Goal: Download file/media

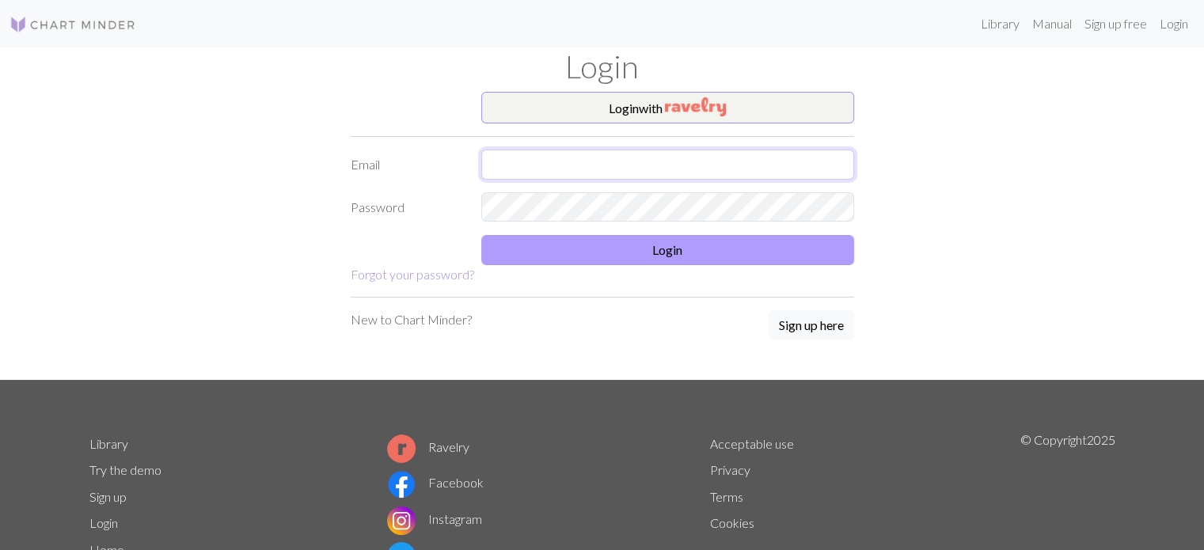
type input "[EMAIL_ADDRESS][DOMAIN_NAME]"
click at [540, 246] on button "Login" at bounding box center [667, 250] width 373 height 30
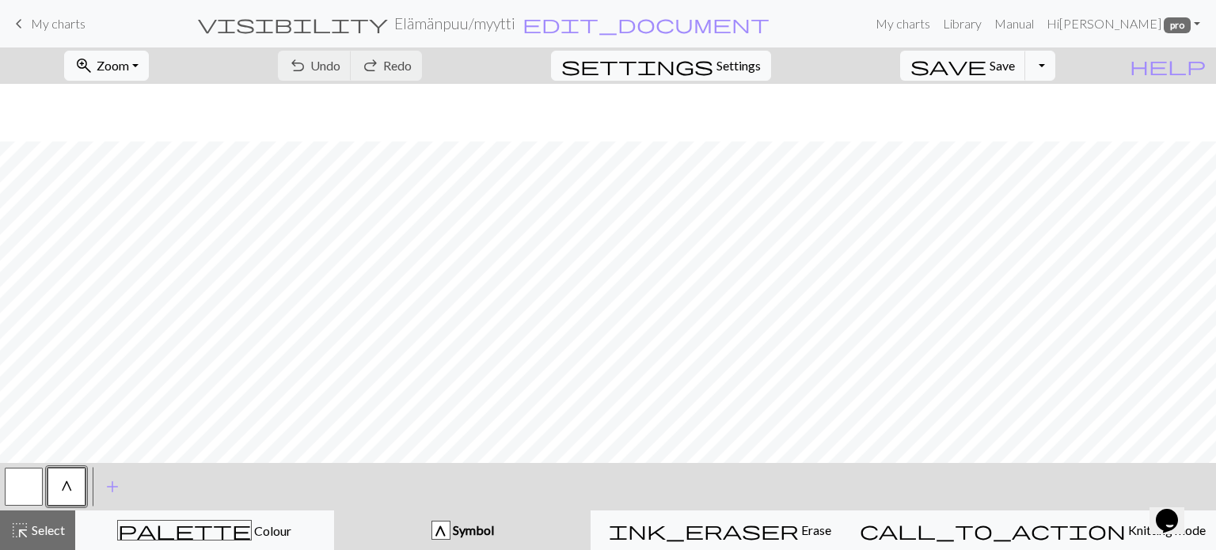
scroll to position [511, 0]
click at [29, 484] on button "button" at bounding box center [24, 487] width 38 height 38
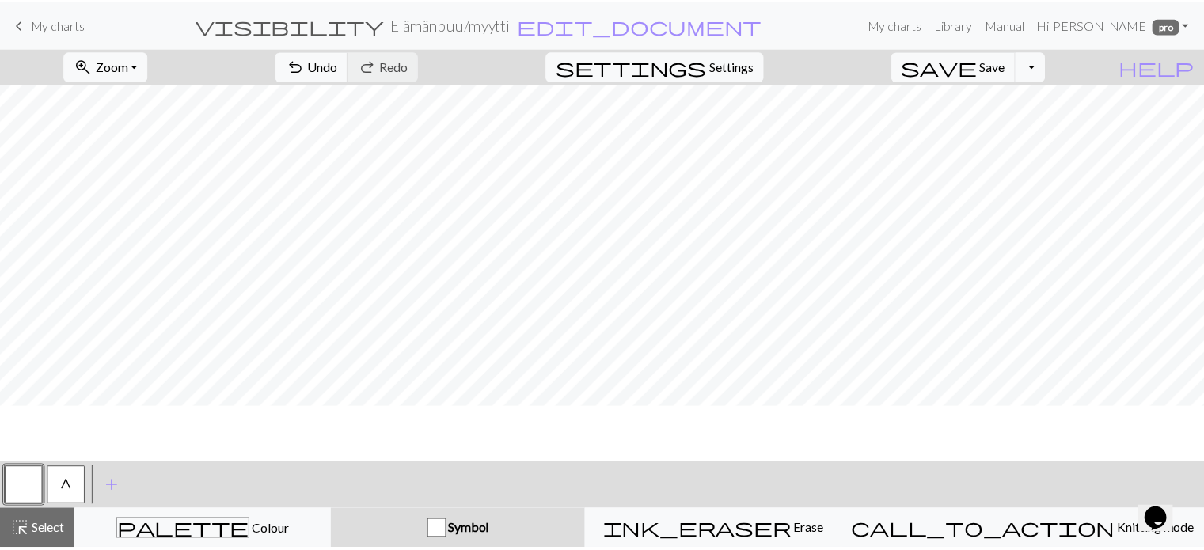
scroll to position [0, 0]
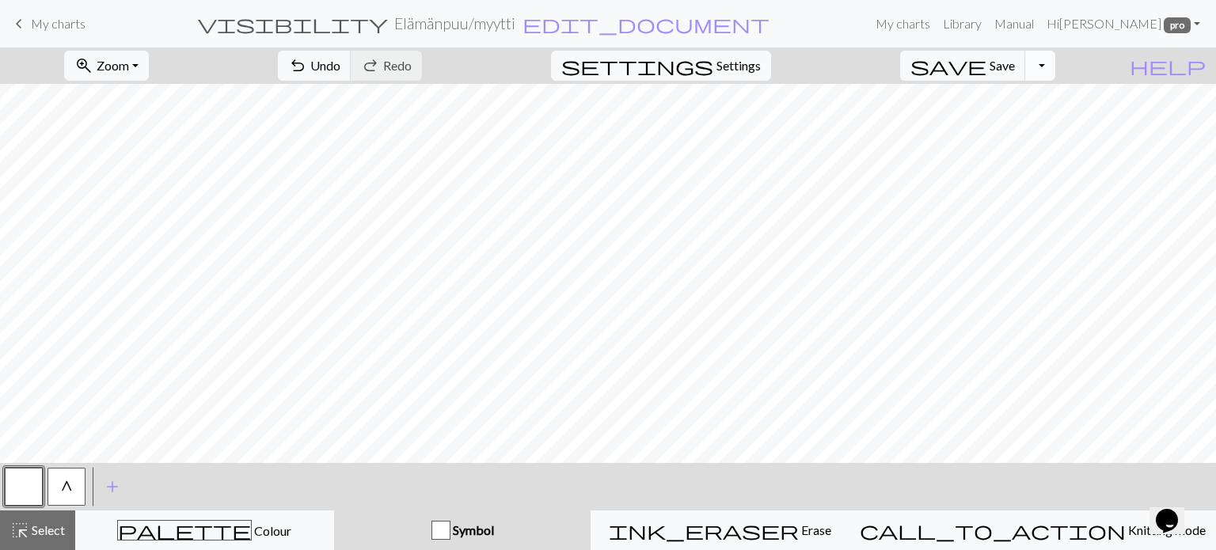
click at [1055, 68] on button "Toggle Dropdown" at bounding box center [1040, 66] width 30 height 30
click at [1026, 126] on button "save_alt Download" at bounding box center [923, 125] width 261 height 25
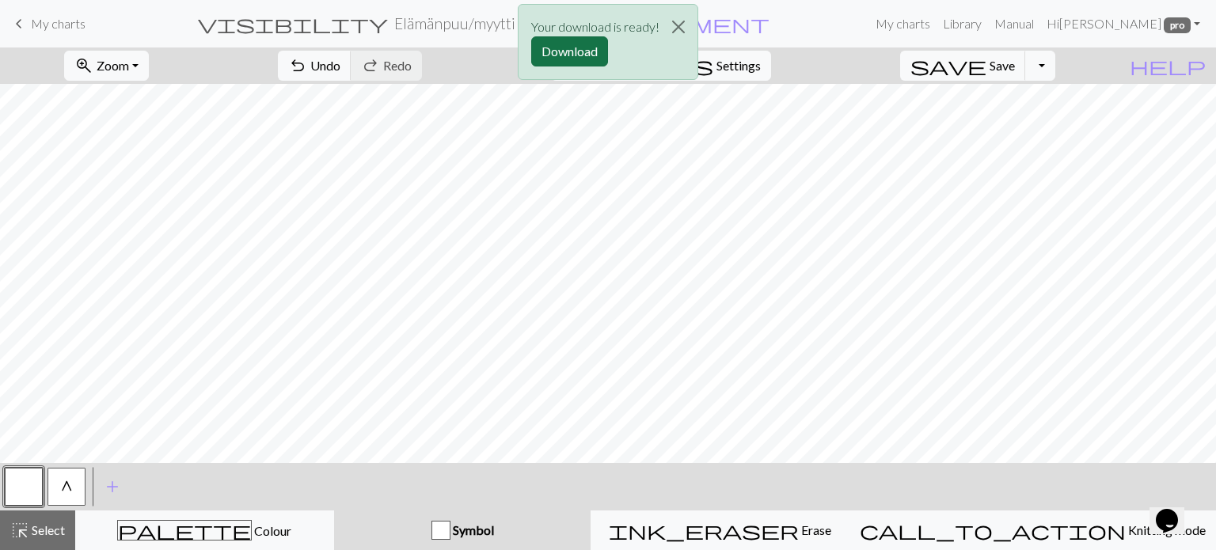
click at [591, 51] on button "Download" at bounding box center [569, 51] width 77 height 30
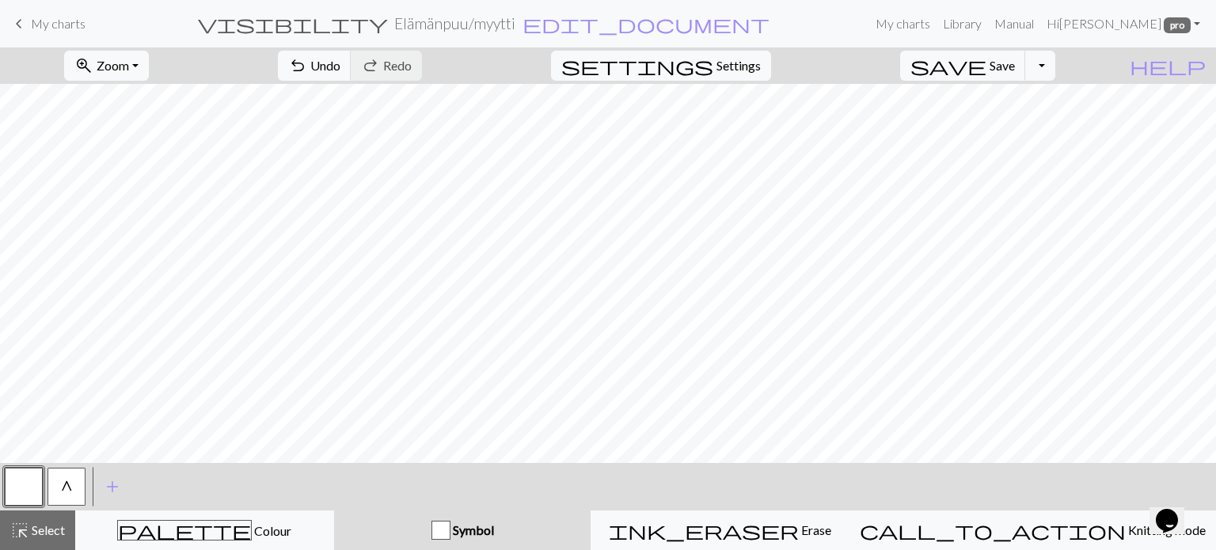
click at [25, 21] on span "keyboard_arrow_left" at bounding box center [19, 24] width 19 height 22
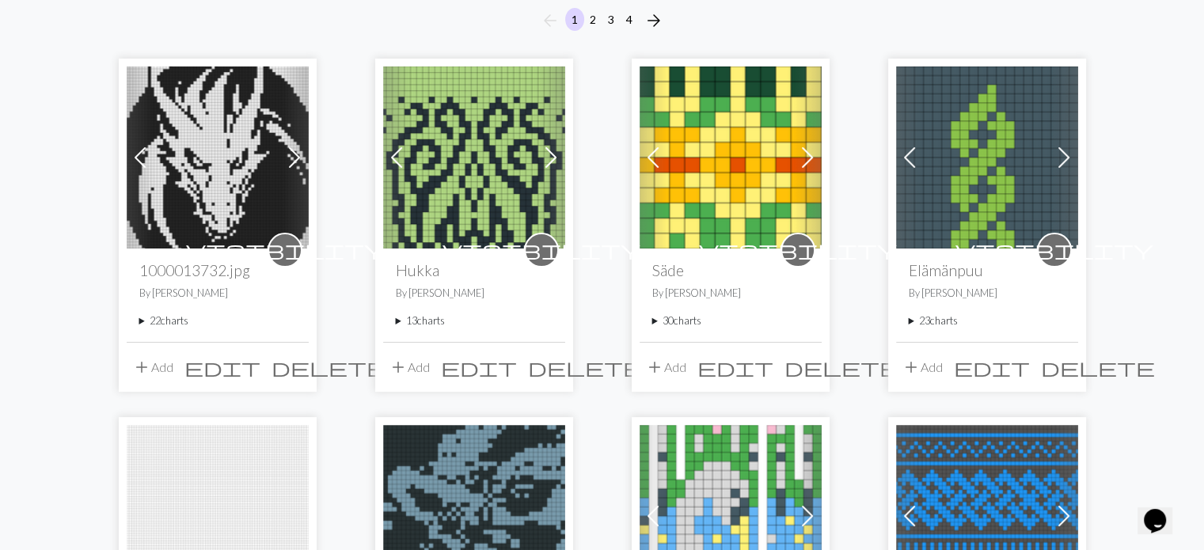
scroll to position [158, 0]
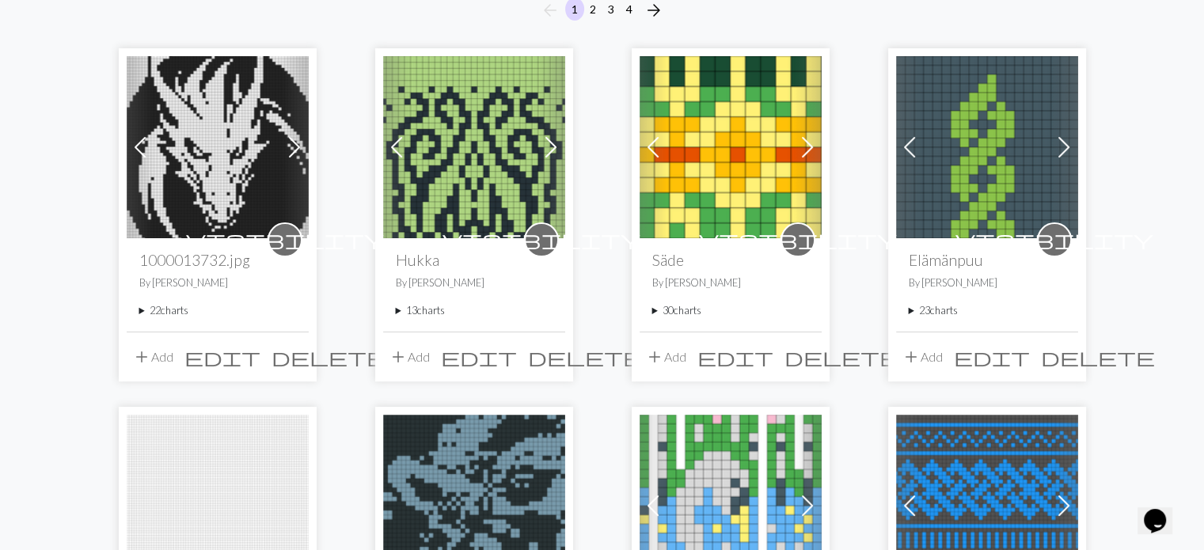
click at [914, 307] on summary "23 charts" at bounding box center [987, 310] width 157 height 15
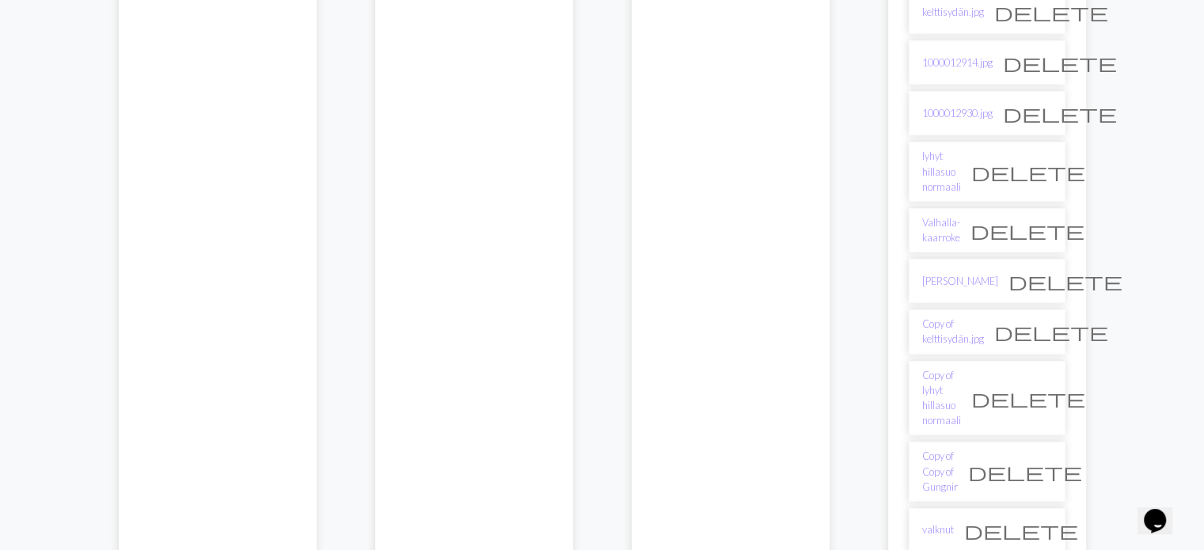
scroll to position [950, 0]
click at [956, 274] on link "[PERSON_NAME]" at bounding box center [960, 281] width 76 height 15
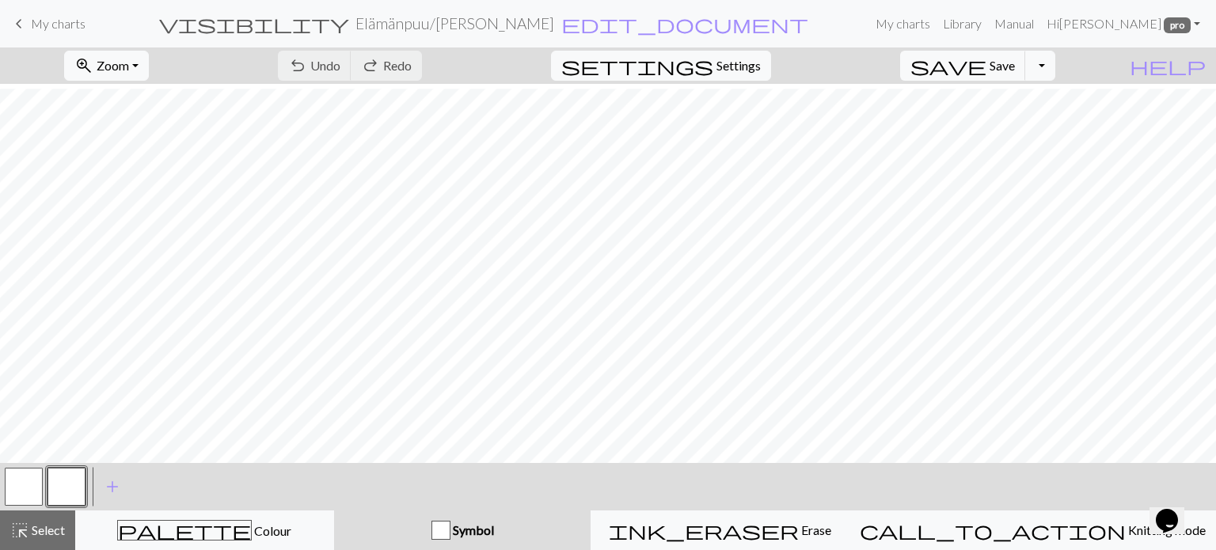
scroll to position [36, 0]
click at [1055, 66] on button "Toggle Dropdown" at bounding box center [1040, 66] width 30 height 30
click at [1009, 128] on button "save_alt Download" at bounding box center [923, 125] width 261 height 25
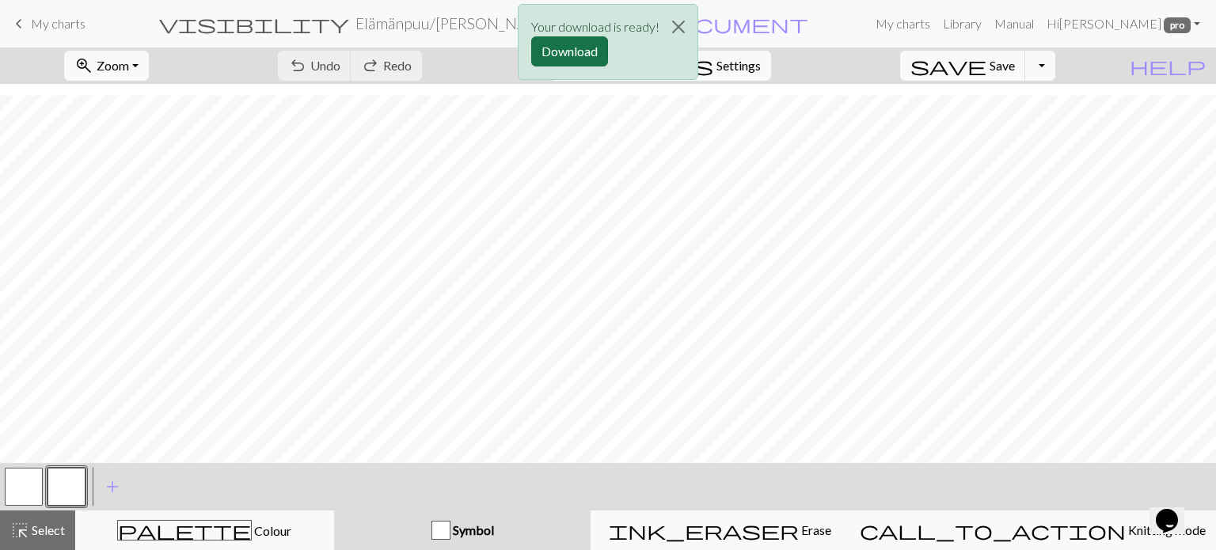
click at [554, 49] on button "Download" at bounding box center [569, 51] width 77 height 30
